Goal: Use online tool/utility: Utilize a website feature to perform a specific function

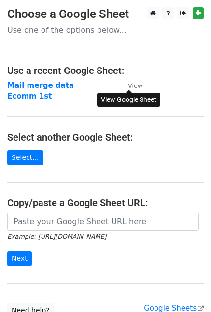
click at [136, 87] on small "View" at bounding box center [135, 85] width 14 height 7
click at [43, 84] on strong "Mail merge data" at bounding box center [40, 85] width 67 height 9
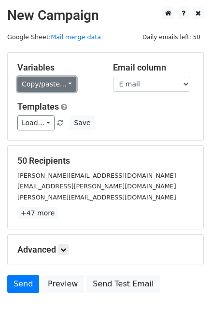
click at [61, 85] on link "Copy/paste..." at bounding box center [46, 84] width 59 height 15
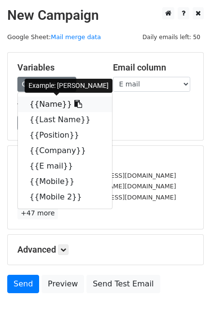
click at [44, 102] on link "{{Name}}" at bounding box center [65, 104] width 94 height 15
